Goal: Transaction & Acquisition: Register for event/course

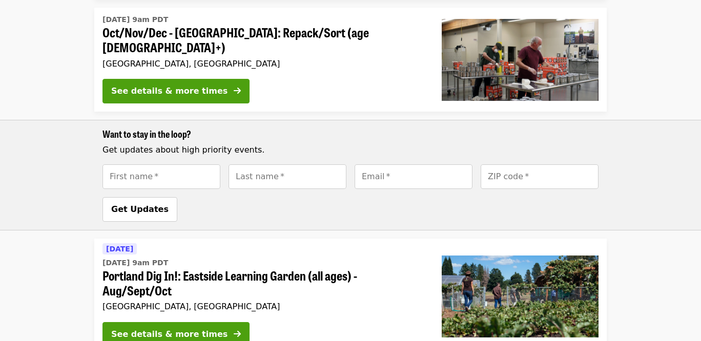
scroll to position [103, 0]
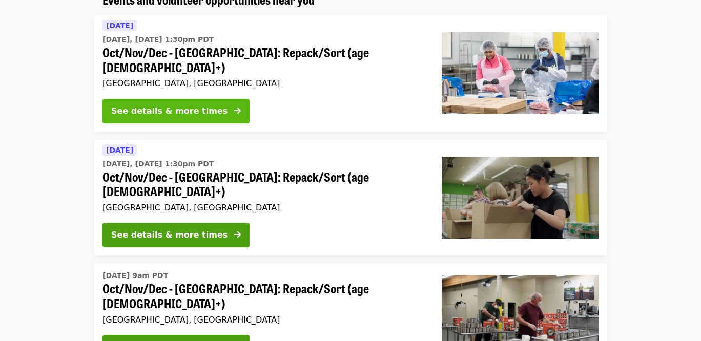
click at [178, 105] on div "See details & more times" at bounding box center [169, 111] width 116 height 12
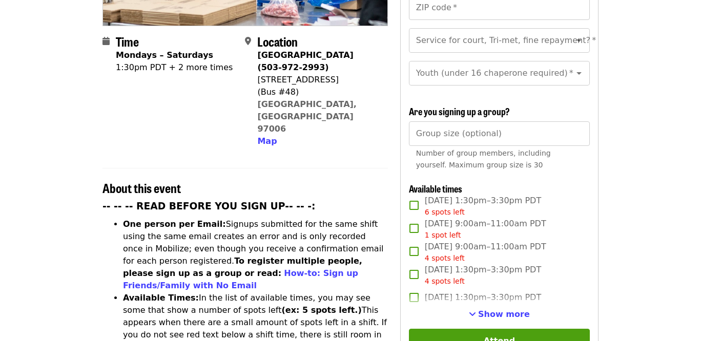
scroll to position [256, 0]
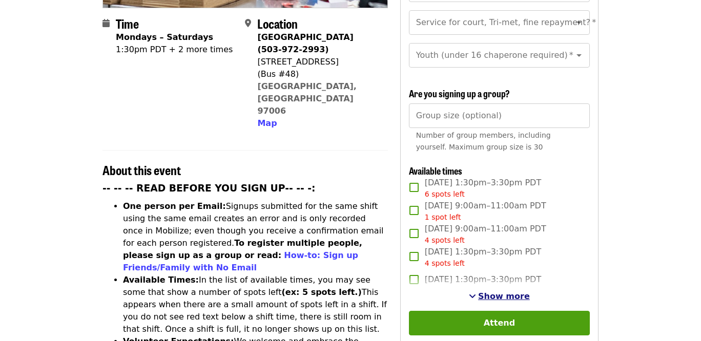
click at [484, 296] on span "Show more" at bounding box center [504, 297] width 52 height 10
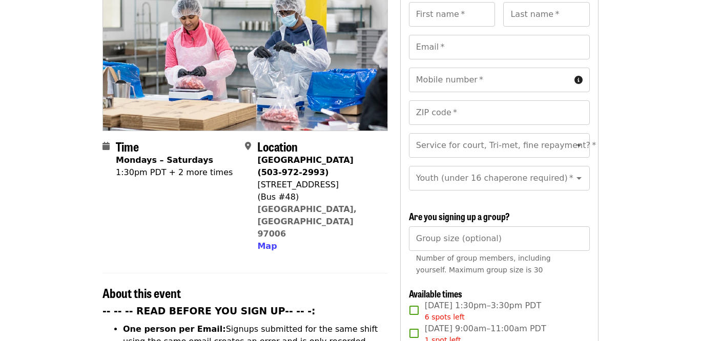
scroll to position [0, 0]
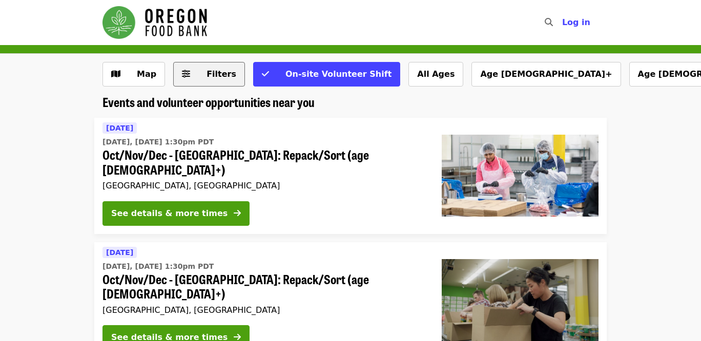
click at [209, 80] on span "Filters" at bounding box center [216, 74] width 40 height 12
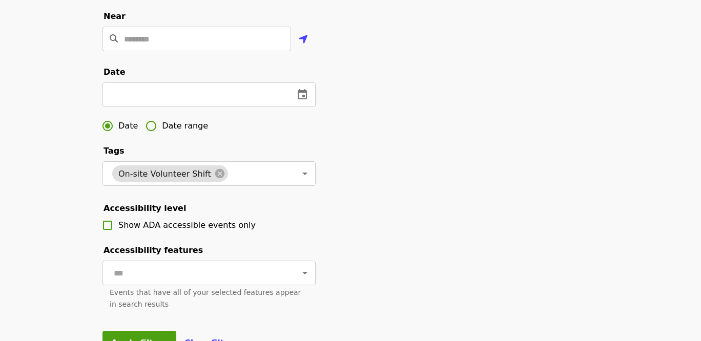
scroll to position [359, 0]
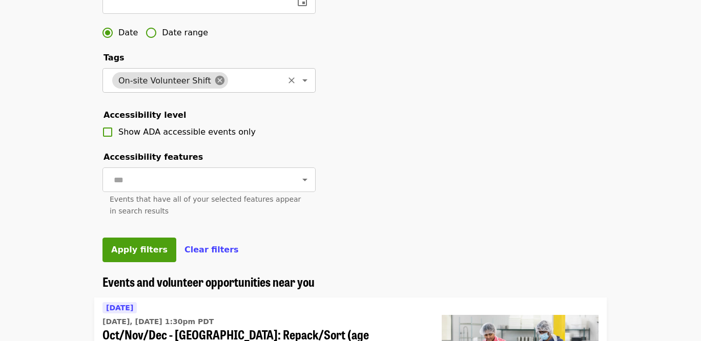
click at [215, 85] on icon at bounding box center [219, 80] width 9 height 9
click at [302, 82] on icon "Open" at bounding box center [304, 80] width 5 height 3
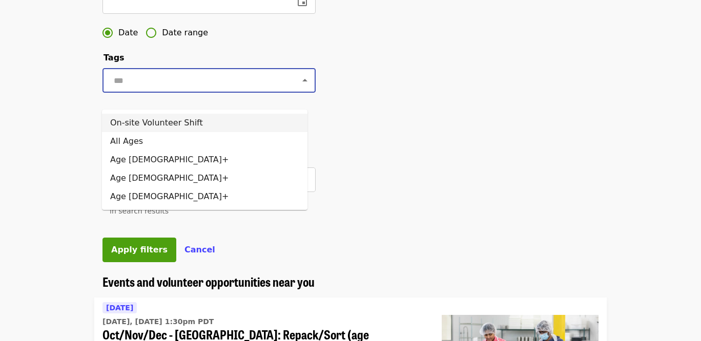
click at [211, 124] on li "On-site Volunteer Shift" at bounding box center [205, 123] width 206 height 18
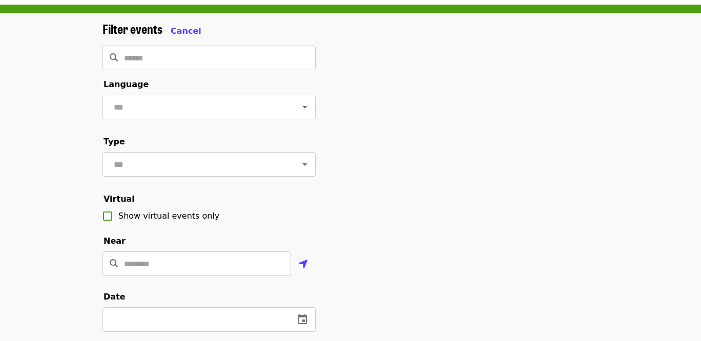
scroll to position [0, 0]
